Goal: Obtain resource: Obtain resource

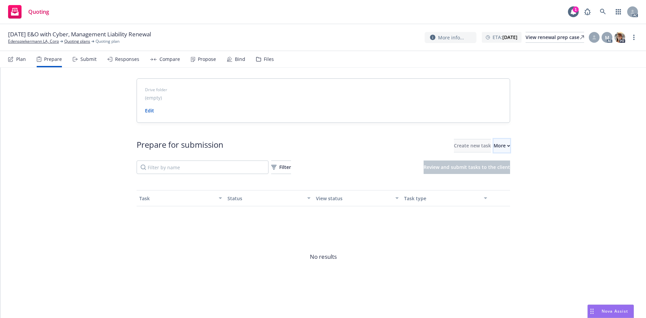
click at [494, 148] on div "More" at bounding box center [502, 145] width 16 height 13
click at [502, 172] on link "Go to Indio account" at bounding box center [517, 176] width 96 height 13
click at [44, 42] on link "Edenspiekermann LA, Corp" at bounding box center [33, 41] width 51 height 6
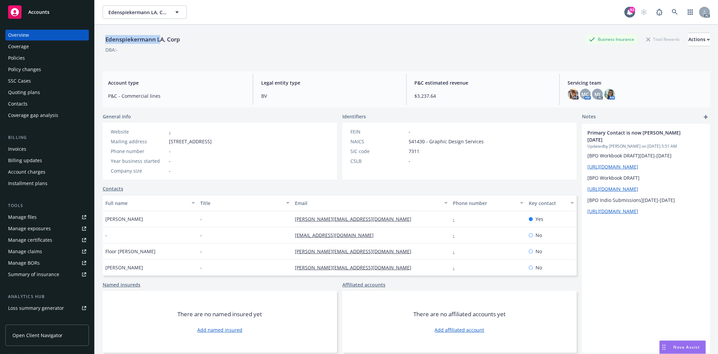
drag, startPoint x: 102, startPoint y: 32, endPoint x: 160, endPoint y: 36, distance: 57.4
click at [160, 36] on div "Edenspiekermann LA, Corp Business Insurance Total Rewards Actions DBA: -" at bounding box center [406, 45] width 607 height 41
click at [673, 12] on link at bounding box center [674, 11] width 13 height 13
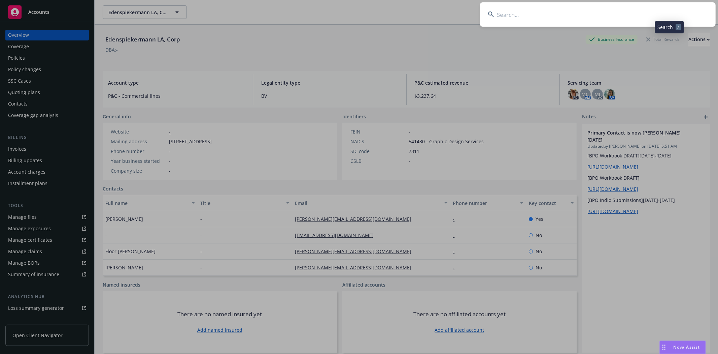
click at [655, 11] on input at bounding box center [598, 14] width 236 height 24
type input "Edenspiekermann L"
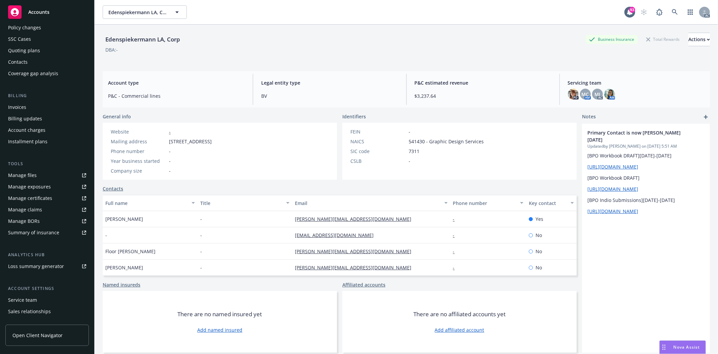
scroll to position [73, 0]
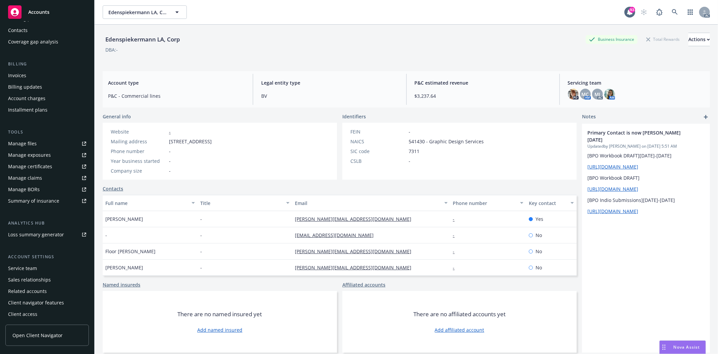
click at [39, 270] on div "Service team" at bounding box center [47, 268] width 78 height 11
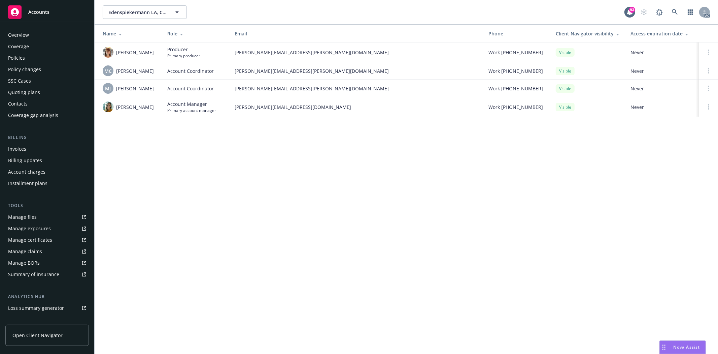
click at [19, 56] on div "Policies" at bounding box center [16, 58] width 17 height 11
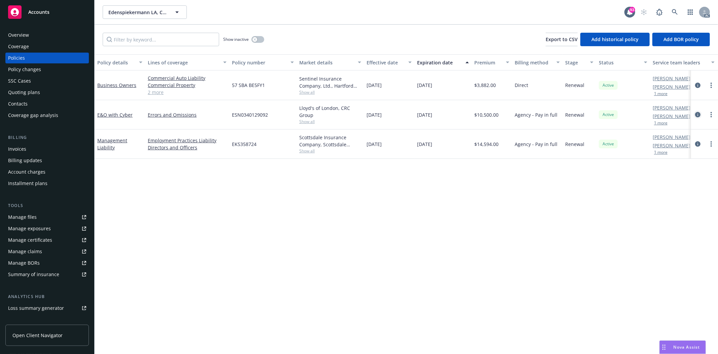
click at [699, 112] on icon "circleInformation" at bounding box center [697, 114] width 5 height 5
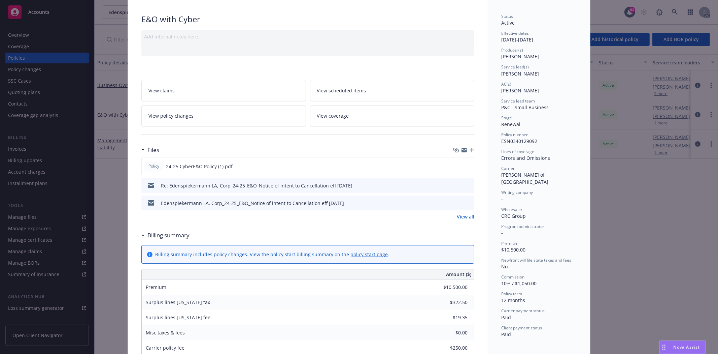
scroll to position [112, 0]
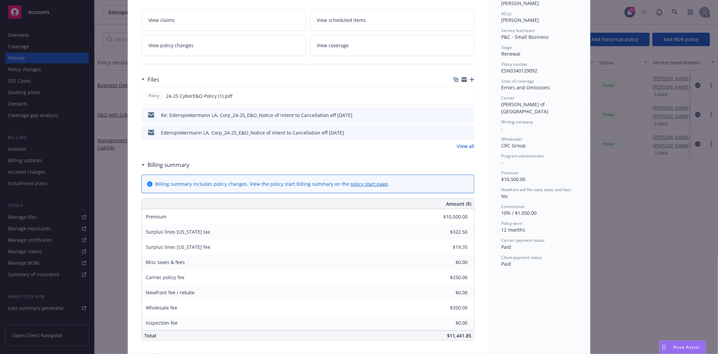
click at [459, 144] on link "View all" at bounding box center [466, 145] width 18 height 7
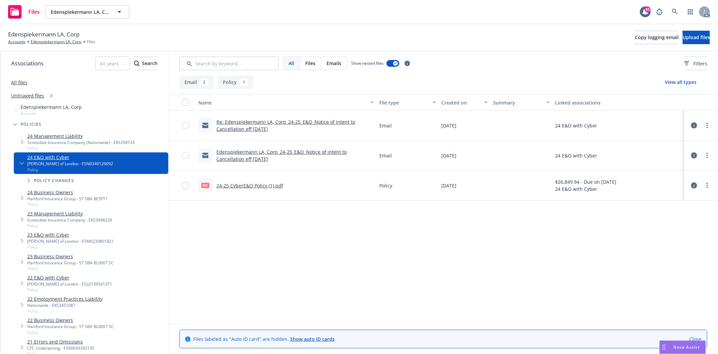
click at [267, 184] on link "24-25 CyberE&O Policy (1).pdf" at bounding box center [249, 185] width 67 height 6
click at [53, 41] on link "Edenspiekermann LA, Corp" at bounding box center [56, 42] width 51 height 6
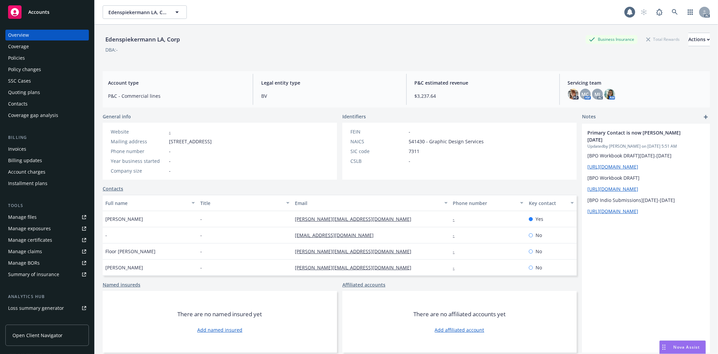
click at [35, 217] on div "Manage files" at bounding box center [22, 216] width 29 height 11
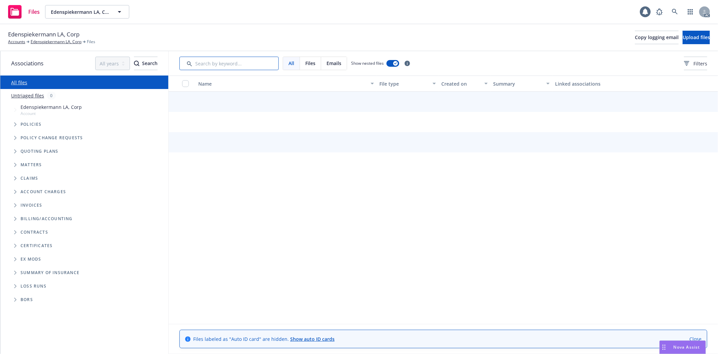
click at [193, 62] on input "Search by keyword..." at bounding box center [228, 63] width 99 height 13
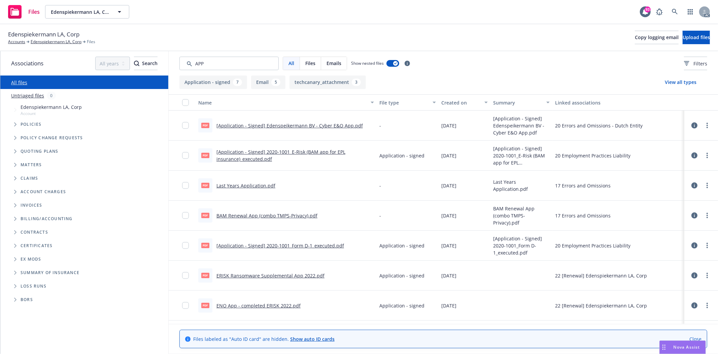
click at [456, 99] on div "Created on" at bounding box center [460, 102] width 39 height 7
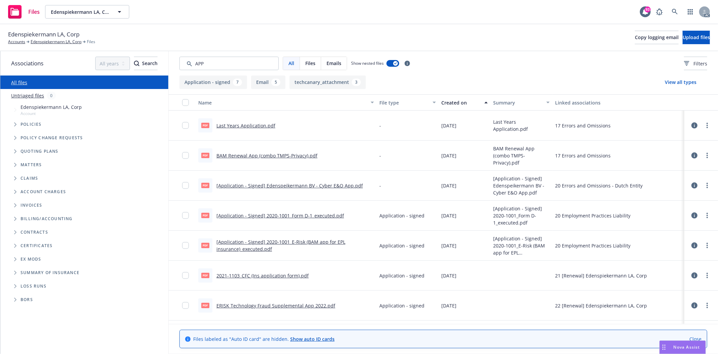
click at [456, 99] on div "Created on" at bounding box center [460, 102] width 39 height 7
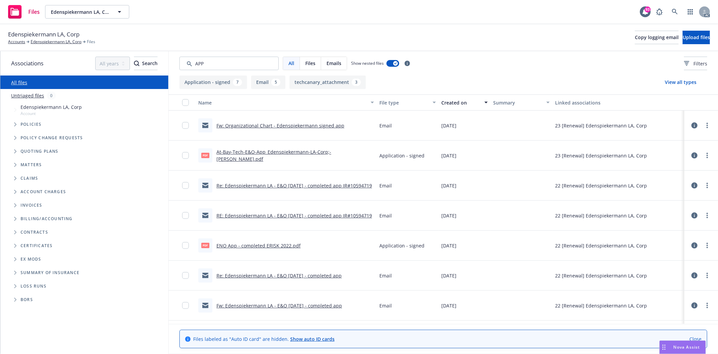
click at [313, 154] on link "At-Bay-Tech-E&O-App_Edenspiekermann-LA-Corp;-[PERSON_NAME].pdf" at bounding box center [273, 154] width 115 height 13
click at [227, 57] on input "Search by keyword..." at bounding box center [228, 63] width 99 height 13
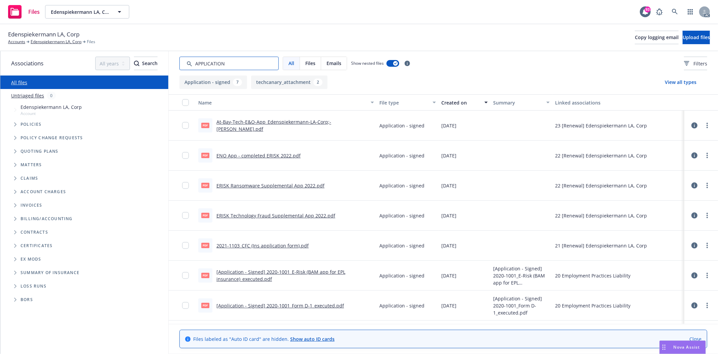
type input "APPLICATION"
click at [451, 103] on div "Created on" at bounding box center [460, 102] width 39 height 7
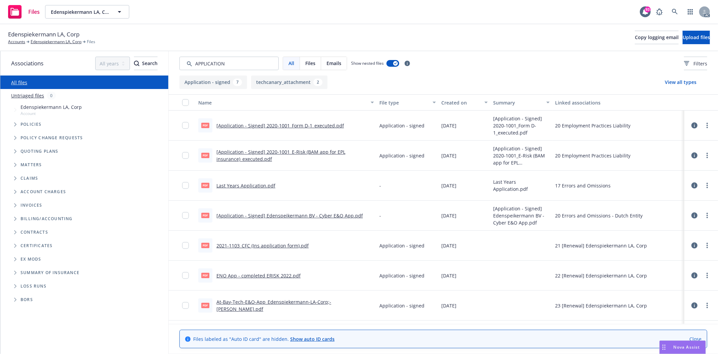
click at [451, 103] on div "Created on" at bounding box center [460, 102] width 39 height 7
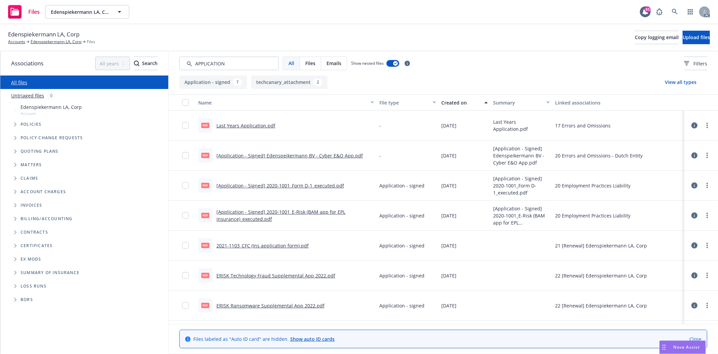
click at [451, 103] on div "Created on" at bounding box center [460, 102] width 39 height 7
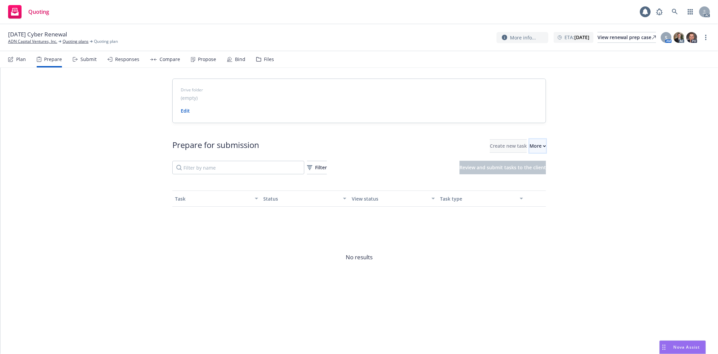
click at [537, 145] on button "More" at bounding box center [538, 145] width 16 height 13
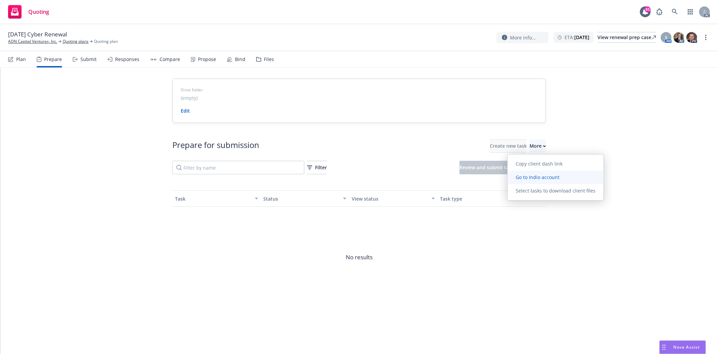
click at [536, 172] on link "Go to Indio account" at bounding box center [556, 176] width 96 height 13
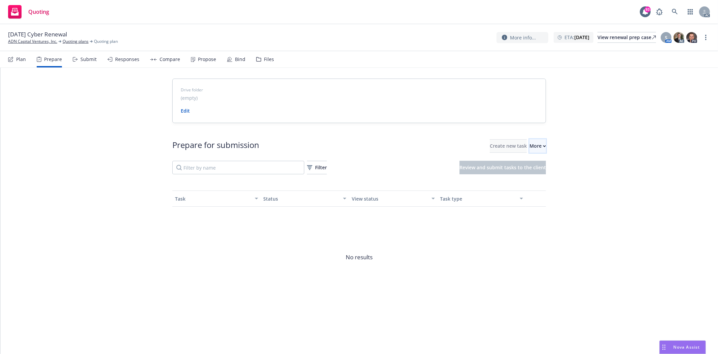
click at [532, 149] on div "More" at bounding box center [538, 145] width 16 height 13
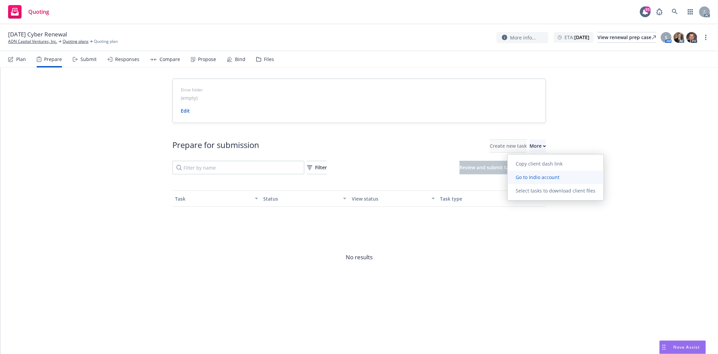
click at [541, 179] on span "Go to Indio account" at bounding box center [538, 177] width 60 height 6
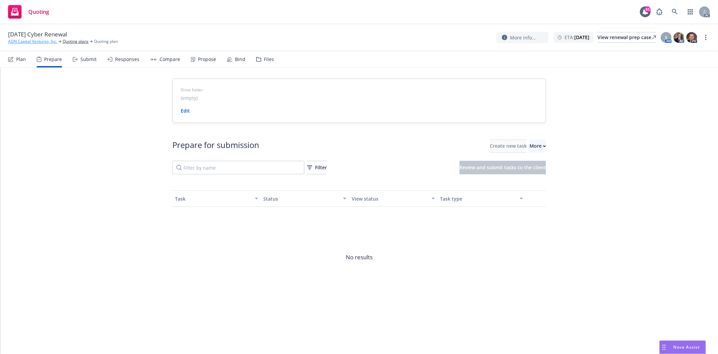
click at [36, 43] on link "ADN Capital Ventures, Inc." at bounding box center [32, 41] width 49 height 6
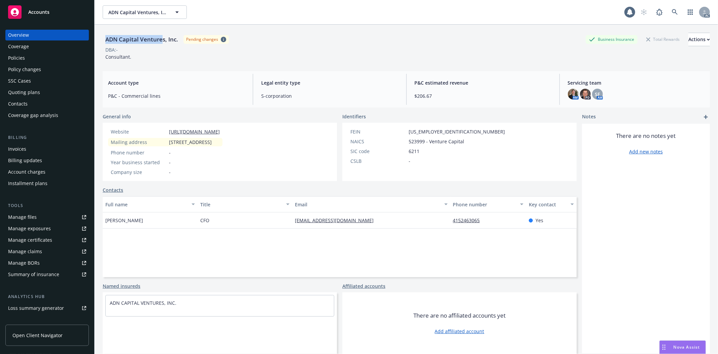
drag, startPoint x: 106, startPoint y: 40, endPoint x: 162, endPoint y: 45, distance: 56.5
click at [162, 45] on div "ADN Capital Ventures, Inc. Pending changes" at bounding box center [166, 39] width 126 height 13
copy div "ADN Capital Venture"
drag, startPoint x: 103, startPoint y: 222, endPoint x: 132, endPoint y: 224, distance: 29.0
click at [132, 224] on div "[PERSON_NAME]" at bounding box center [150, 220] width 95 height 16
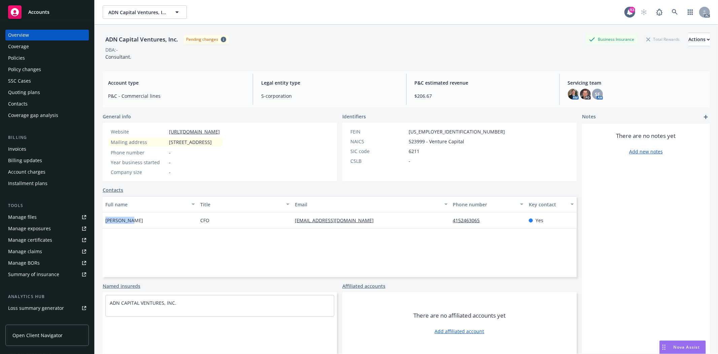
copy span "[PERSON_NAME]"
click at [42, 60] on div "Policies" at bounding box center [47, 58] width 78 height 11
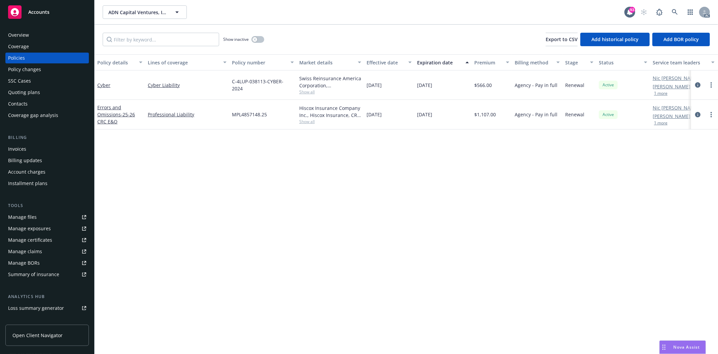
click at [260, 35] on div "Show inactive" at bounding box center [243, 39] width 41 height 13
click at [260, 39] on button "button" at bounding box center [258, 39] width 13 height 7
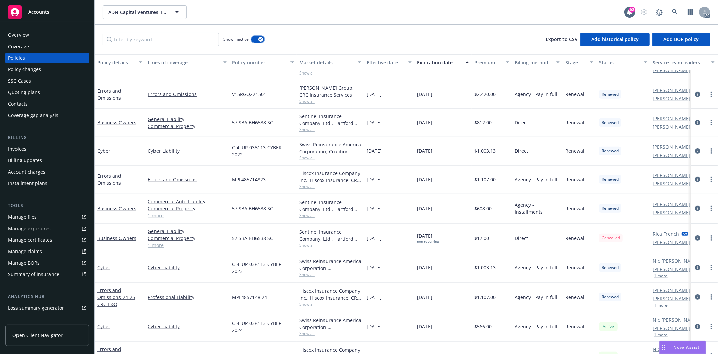
scroll to position [311, 0]
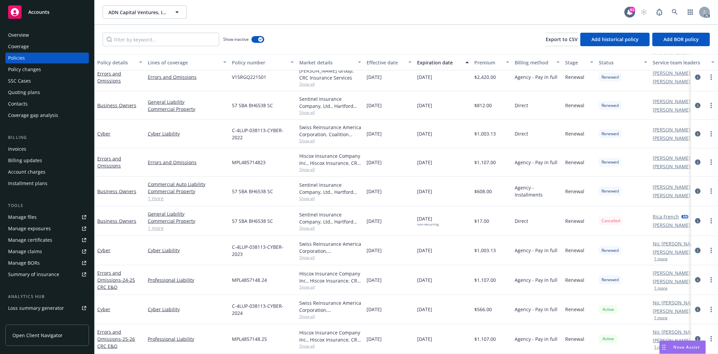
click at [695, 247] on icon "circleInformation" at bounding box center [697, 249] width 5 height 5
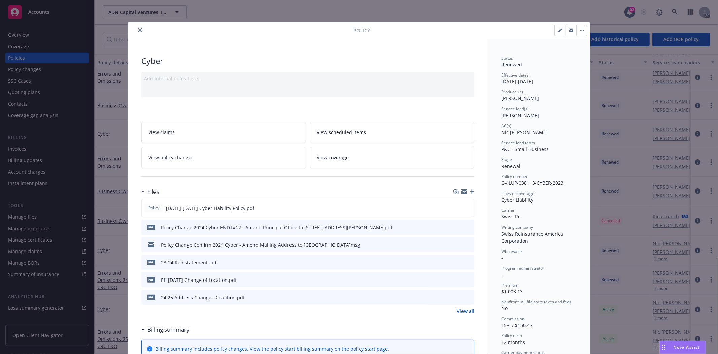
click at [462, 312] on link "View all" at bounding box center [466, 310] width 18 height 7
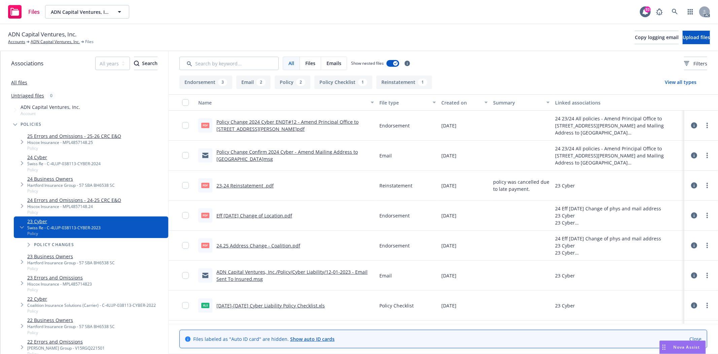
click at [288, 125] on div "Policy Change 2024 Cyber ENDT#12 - Amend Principal Office to [STREET_ADDRESS][P…" at bounding box center [295, 125] width 158 height 14
click at [289, 121] on link "Policy Change 2024 Cyber ENDT#12 - Amend Principal Office to [STREET_ADDRESS][P…" at bounding box center [287, 125] width 142 height 13
click at [275, 214] on link "Eff [DATE] Change of Location.pdf" at bounding box center [254, 215] width 76 height 6
click at [271, 246] on link "24.25 Address Change - Coalition.pdf" at bounding box center [258, 245] width 84 height 6
click at [691, 125] on icon at bounding box center [694, 125] width 6 height 6
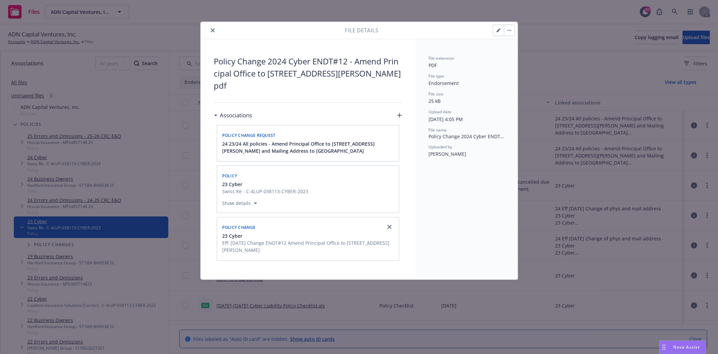
click at [213, 25] on div "File details" at bounding box center [359, 30] width 317 height 17
click at [211, 29] on icon "close" at bounding box center [213, 30] width 4 height 4
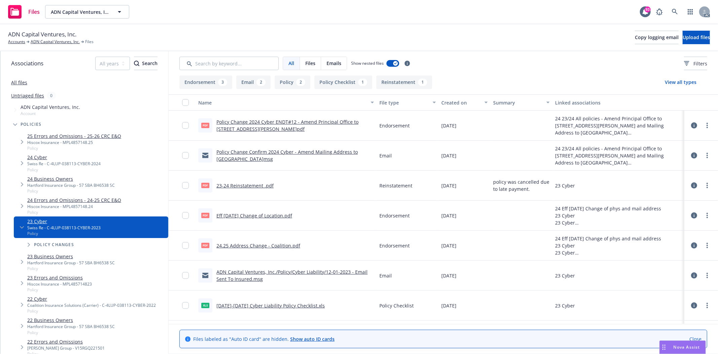
click at [691, 154] on icon at bounding box center [694, 155] width 6 height 6
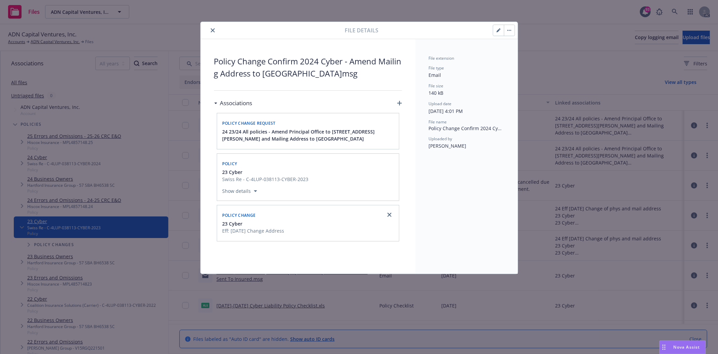
click at [211, 26] on div "File details" at bounding box center [359, 30] width 317 height 17
click at [214, 30] on icon "close" at bounding box center [213, 30] width 4 height 4
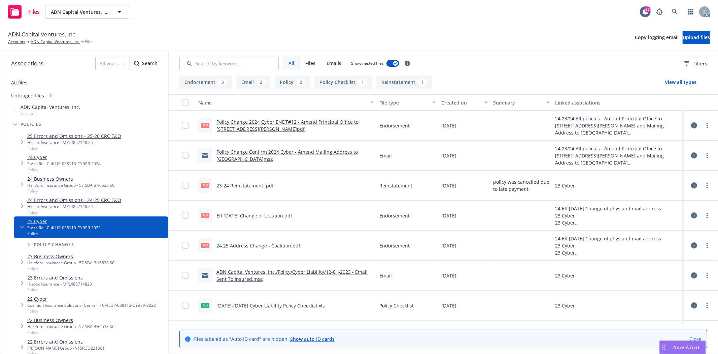
click at [691, 213] on button at bounding box center [694, 214] width 6 height 13
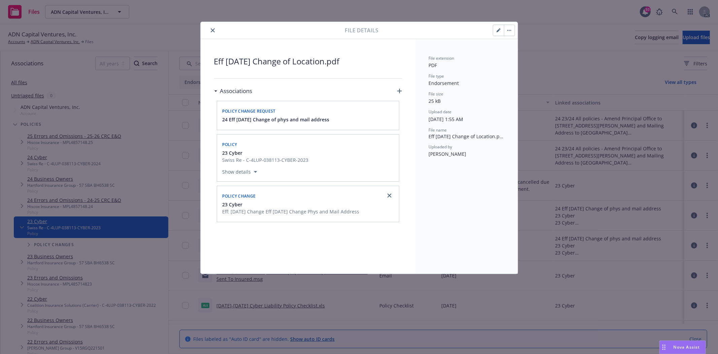
click at [211, 32] on icon "close" at bounding box center [213, 30] width 4 height 4
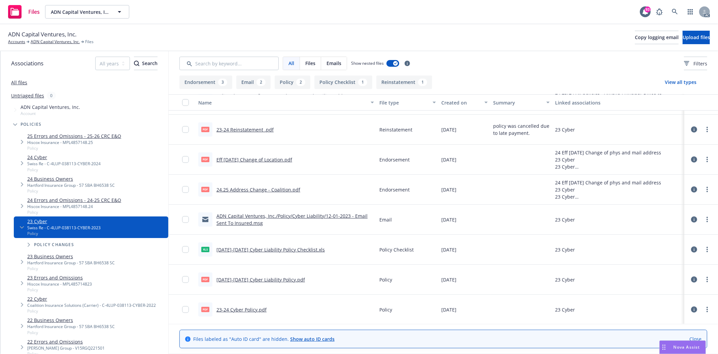
scroll to position [57, 0]
click at [263, 280] on link "[DATE]-[DATE] Cyber Liability Policy.pdf" at bounding box center [260, 278] width 89 height 6
click at [21, 79] on div "All files" at bounding box center [84, 81] width 168 height 13
click at [17, 81] on link "All files" at bounding box center [19, 82] width 16 height 6
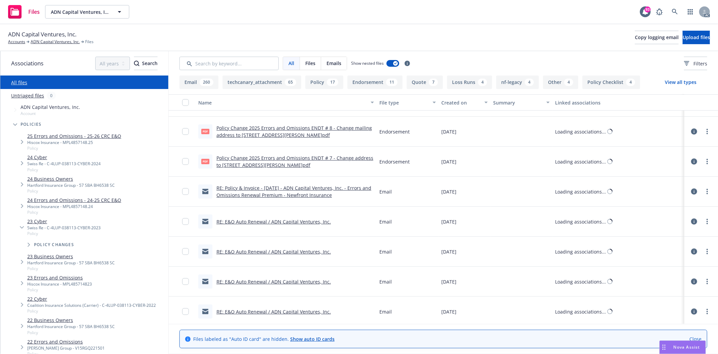
scroll to position [57, 0]
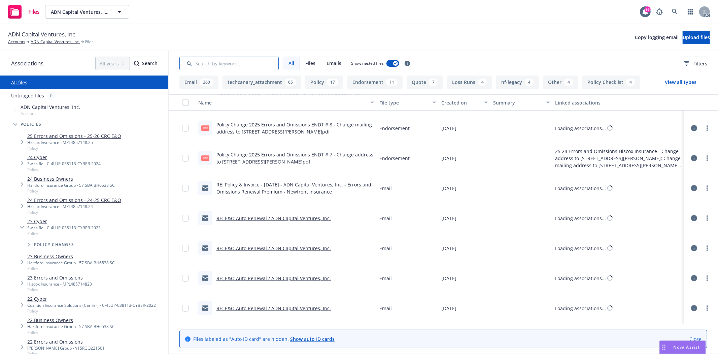
click at [217, 66] on input "Search by keyword..." at bounding box center [228, 63] width 99 height 13
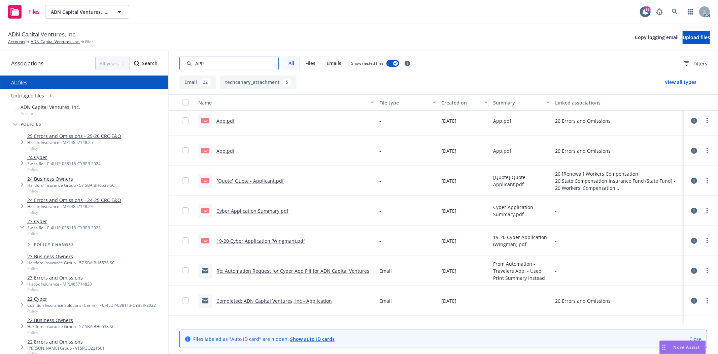
scroll to position [0, 0]
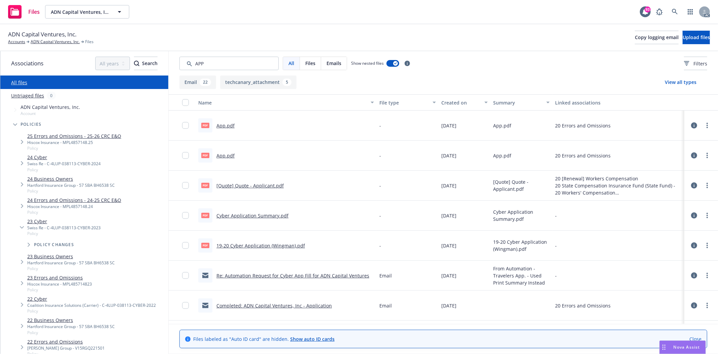
click at [456, 104] on div "Created on" at bounding box center [460, 102] width 39 height 7
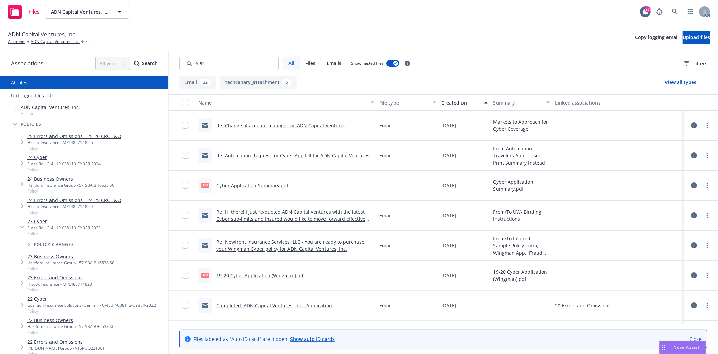
click at [456, 104] on div "Created on" at bounding box center [460, 102] width 39 height 7
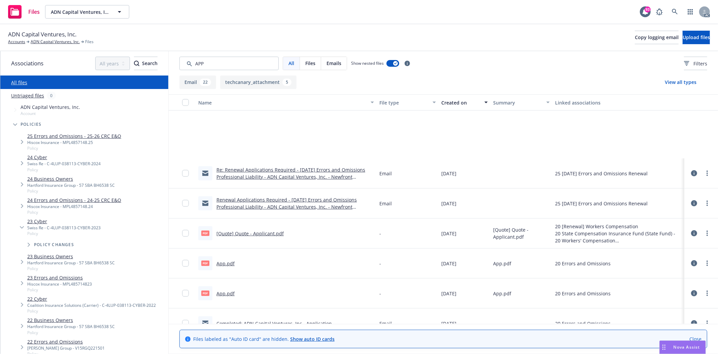
scroll to position [486, 0]
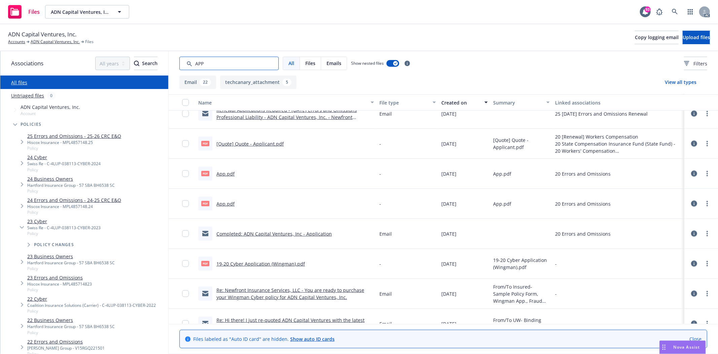
click at [233, 60] on input "Search by keyword..." at bounding box center [228, 63] width 99 height 13
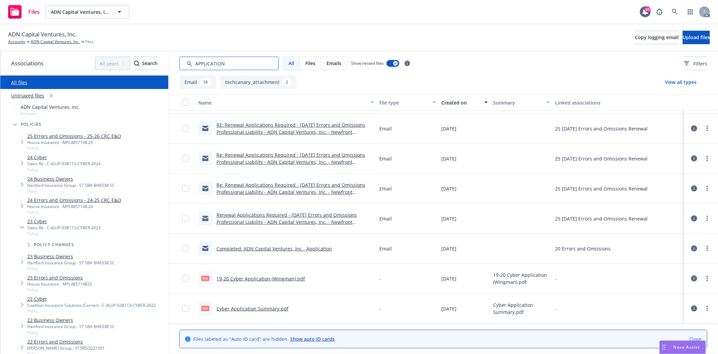
scroll to position [370, 0]
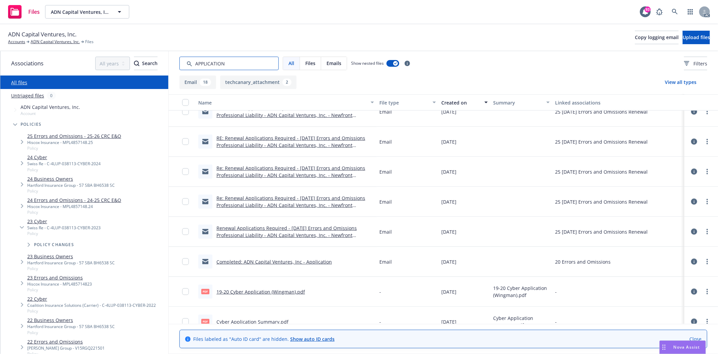
type input "APPLICATION"
click at [461, 108] on button "Created on" at bounding box center [465, 102] width 52 height 16
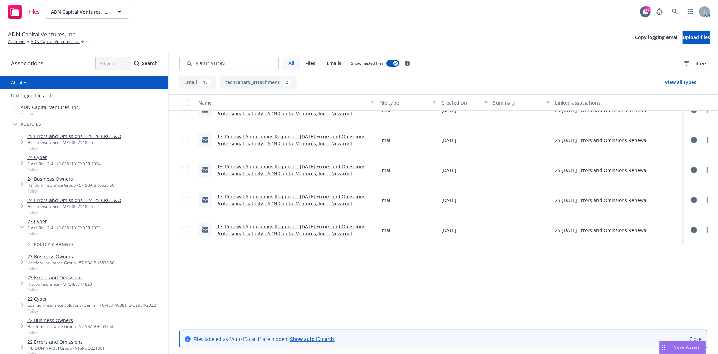
scroll to position [0, 0]
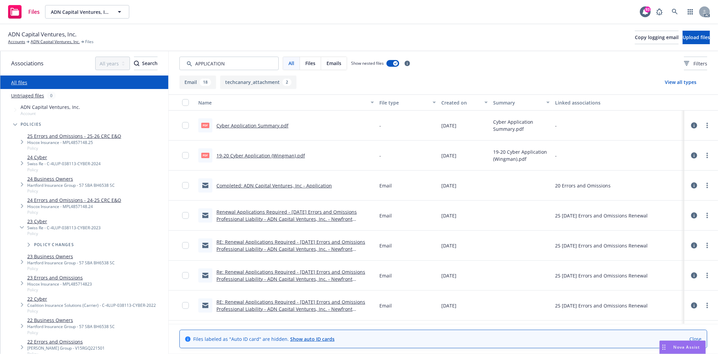
click at [452, 111] on div "[DATE]" at bounding box center [465, 125] width 52 height 30
click at [452, 103] on div "Created on" at bounding box center [460, 102] width 39 height 7
click at [443, 102] on div "Created on" at bounding box center [460, 102] width 39 height 7
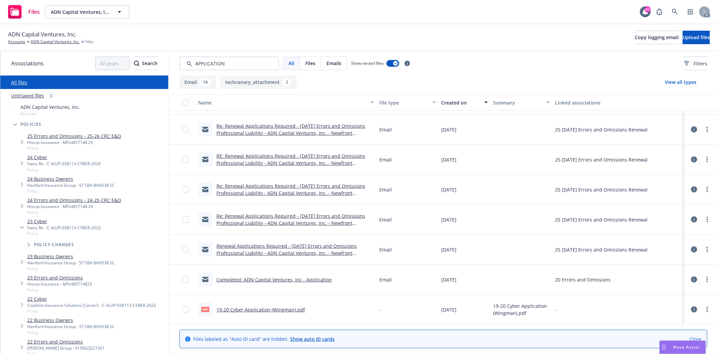
scroll to position [379, 0]
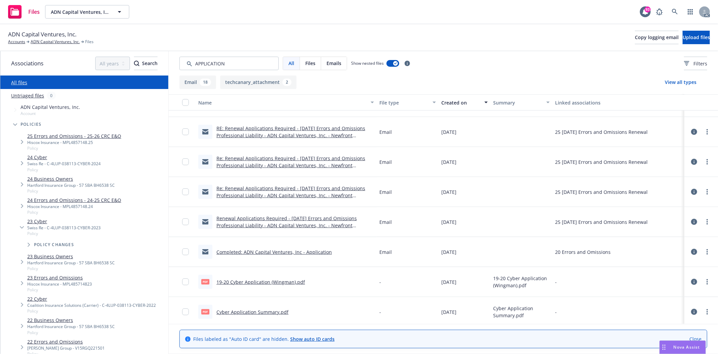
click at [63, 38] on span "ADN Capital Ventures, Inc." at bounding box center [42, 34] width 68 height 9
click at [66, 39] on link "ADN Capital Ventures, Inc." at bounding box center [55, 42] width 49 height 6
